Goal: Task Accomplishment & Management: Manage account settings

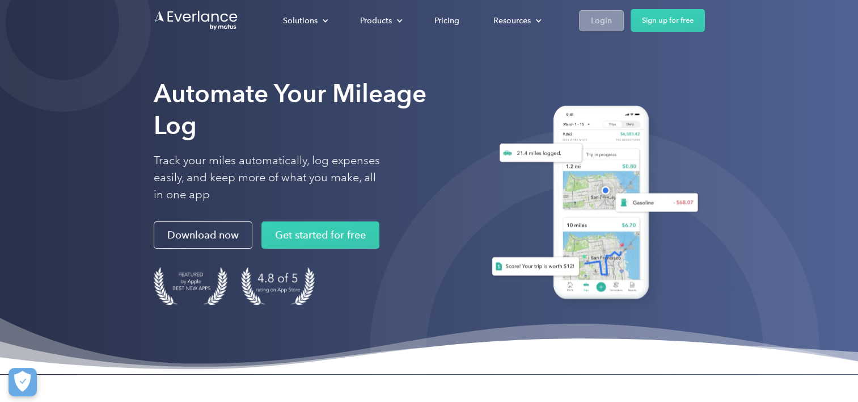
click at [606, 25] on div "Login" at bounding box center [601, 21] width 21 height 14
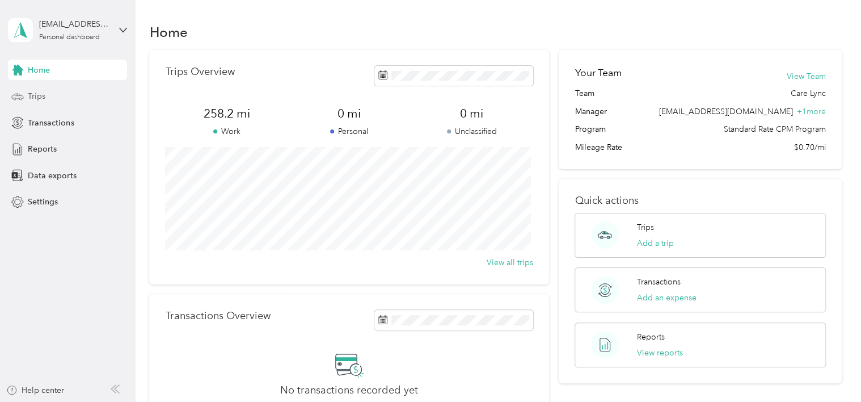
click at [41, 102] on div "Trips" at bounding box center [67, 96] width 119 height 20
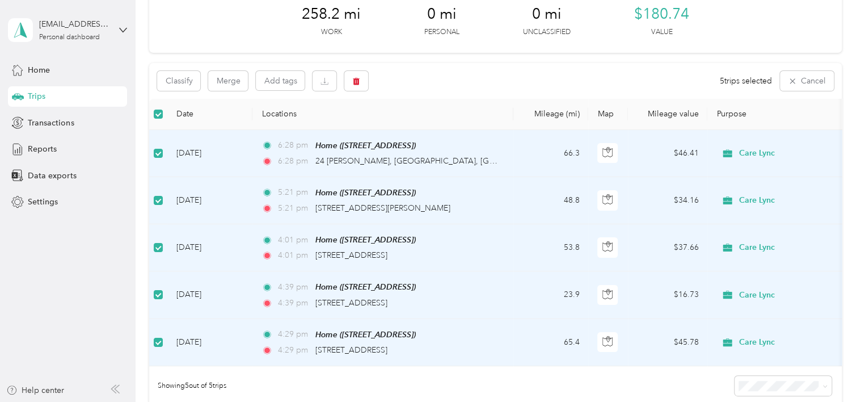
scroll to position [161, 0]
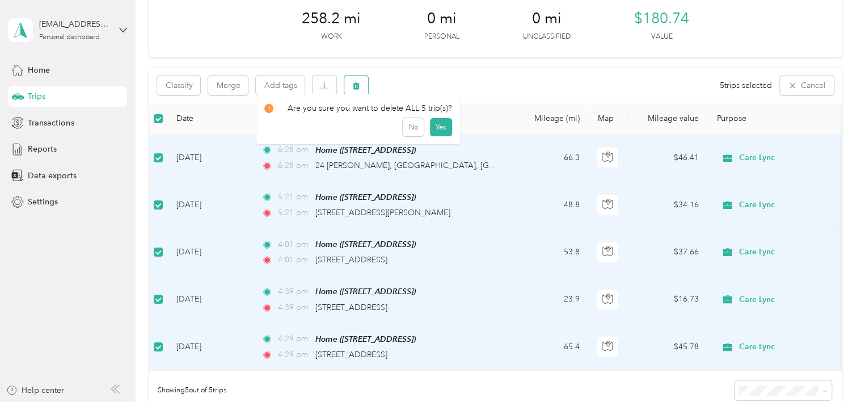
click at [358, 91] on button "button" at bounding box center [356, 85] width 24 height 20
click at [440, 131] on button "Yes" at bounding box center [441, 133] width 22 height 18
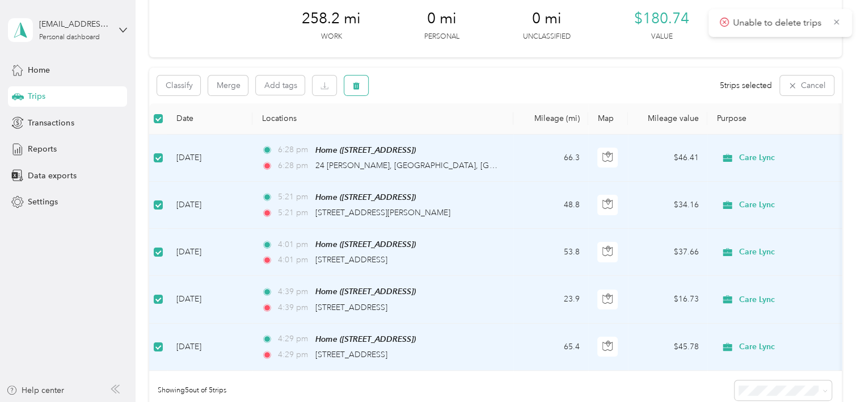
click at [358, 87] on icon "button" at bounding box center [356, 85] width 7 height 7
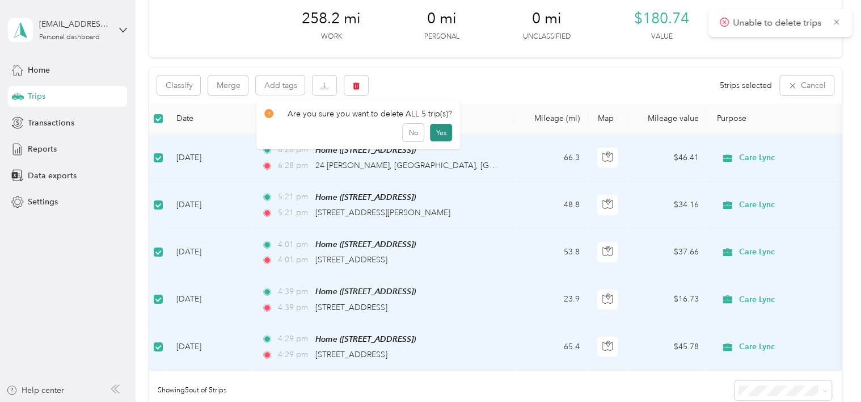
click at [436, 133] on button "Yes" at bounding box center [441, 133] width 22 height 18
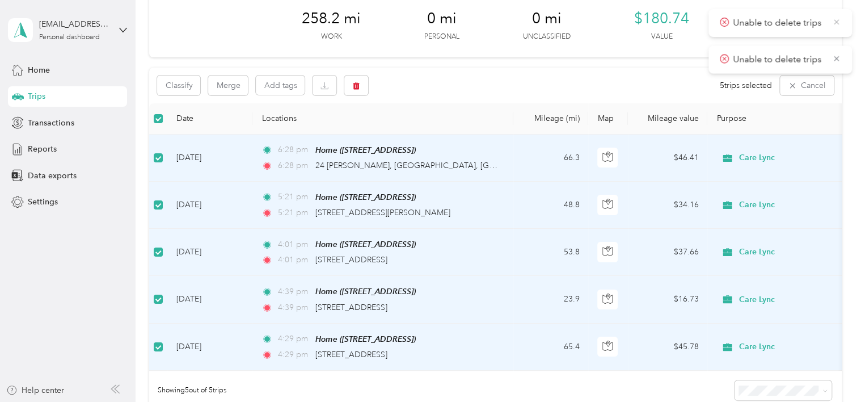
click at [838, 24] on icon at bounding box center [836, 21] width 5 height 5
click at [835, 24] on icon at bounding box center [836, 22] width 9 height 10
click at [467, 104] on th "Locations" at bounding box center [382, 118] width 261 height 31
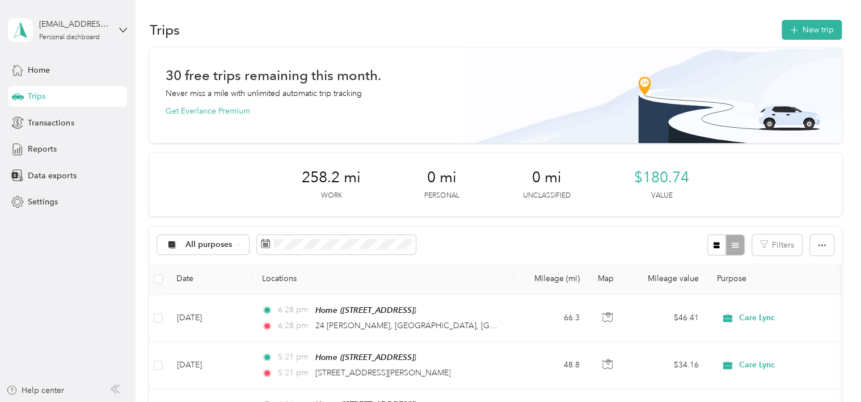
scroll to position [0, 0]
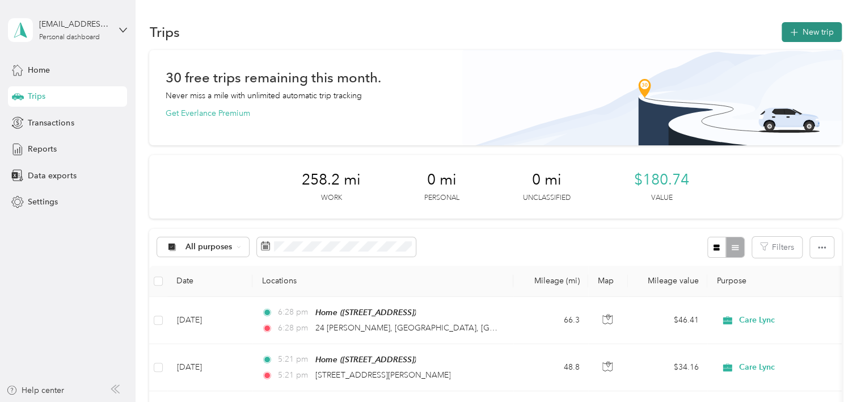
click at [816, 35] on button "New trip" at bounding box center [812, 32] width 60 height 20
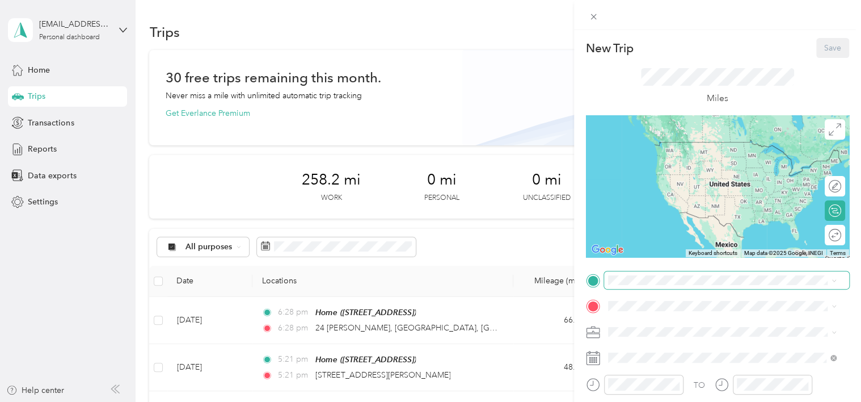
click at [679, 285] on span at bounding box center [726, 280] width 245 height 18
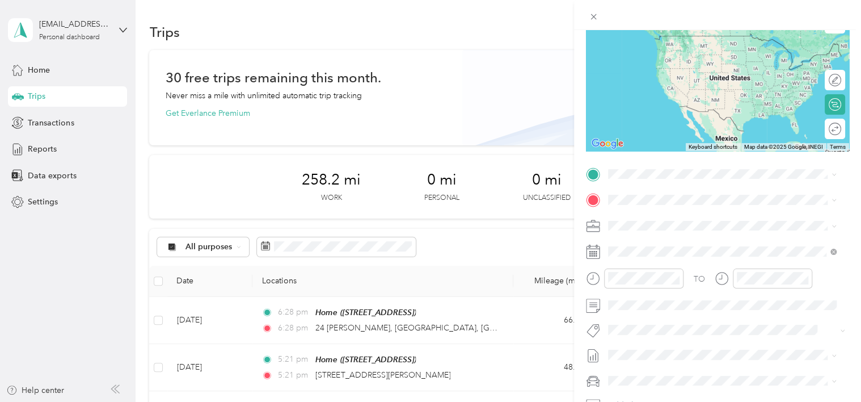
scroll to position [113, 0]
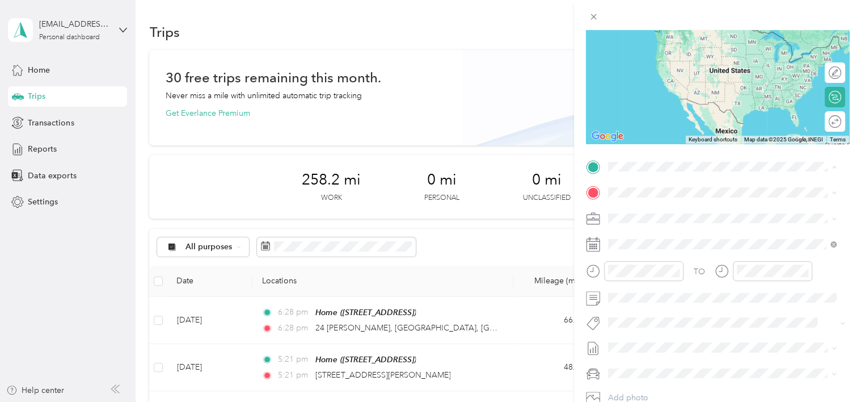
click at [656, 229] on div "Home 421 Sandhill Rd, Dorchester, SC, United States , 29437, Dorchester, SC, Un…" at bounding box center [665, 219] width 72 height 24
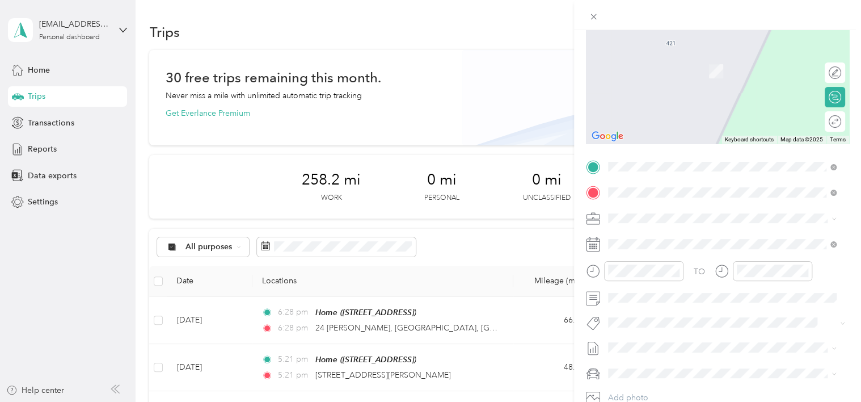
click at [663, 238] on span "2321 Hillside Court Port Royal, South Carolina 29935, United States" at bounding box center [685, 233] width 113 height 10
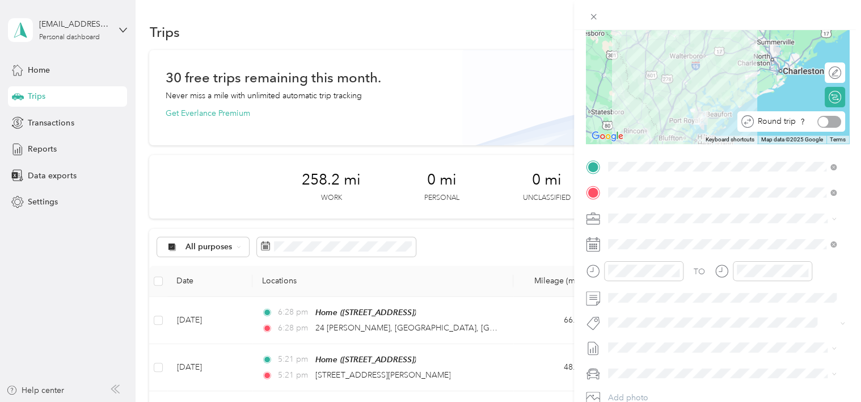
click at [827, 123] on div at bounding box center [830, 122] width 24 height 12
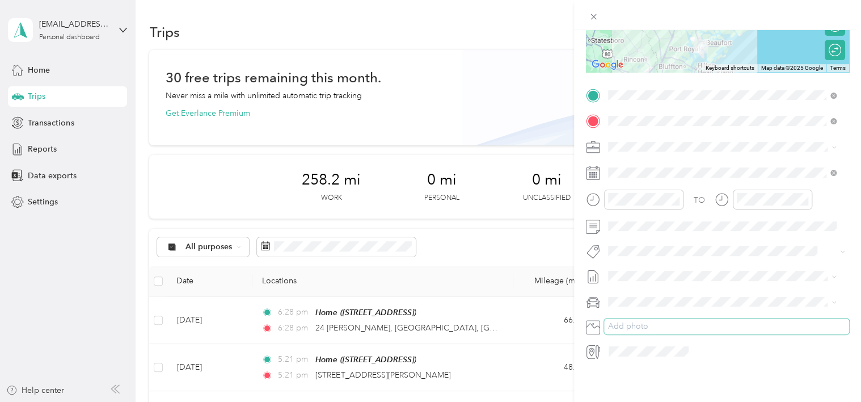
scroll to position [0, 0]
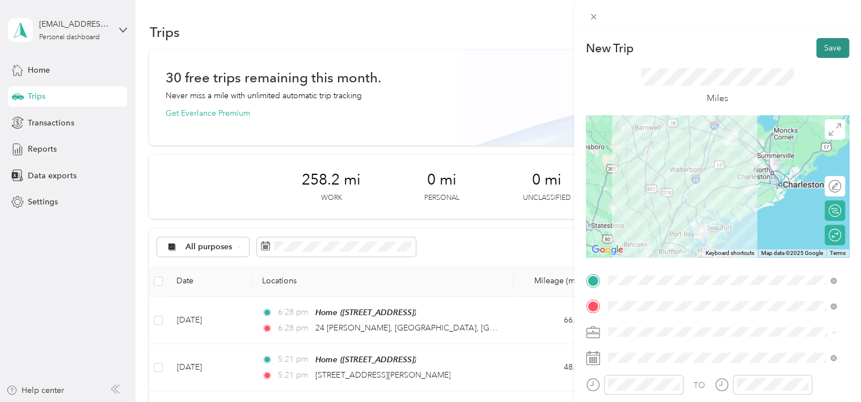
click at [827, 50] on button "Save" at bounding box center [833, 48] width 33 height 20
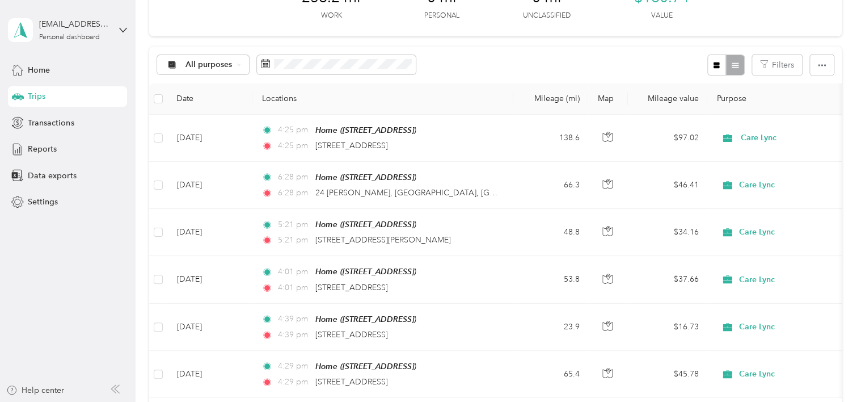
scroll to position [170, 0]
